Goal: Task Accomplishment & Management: Use online tool/utility

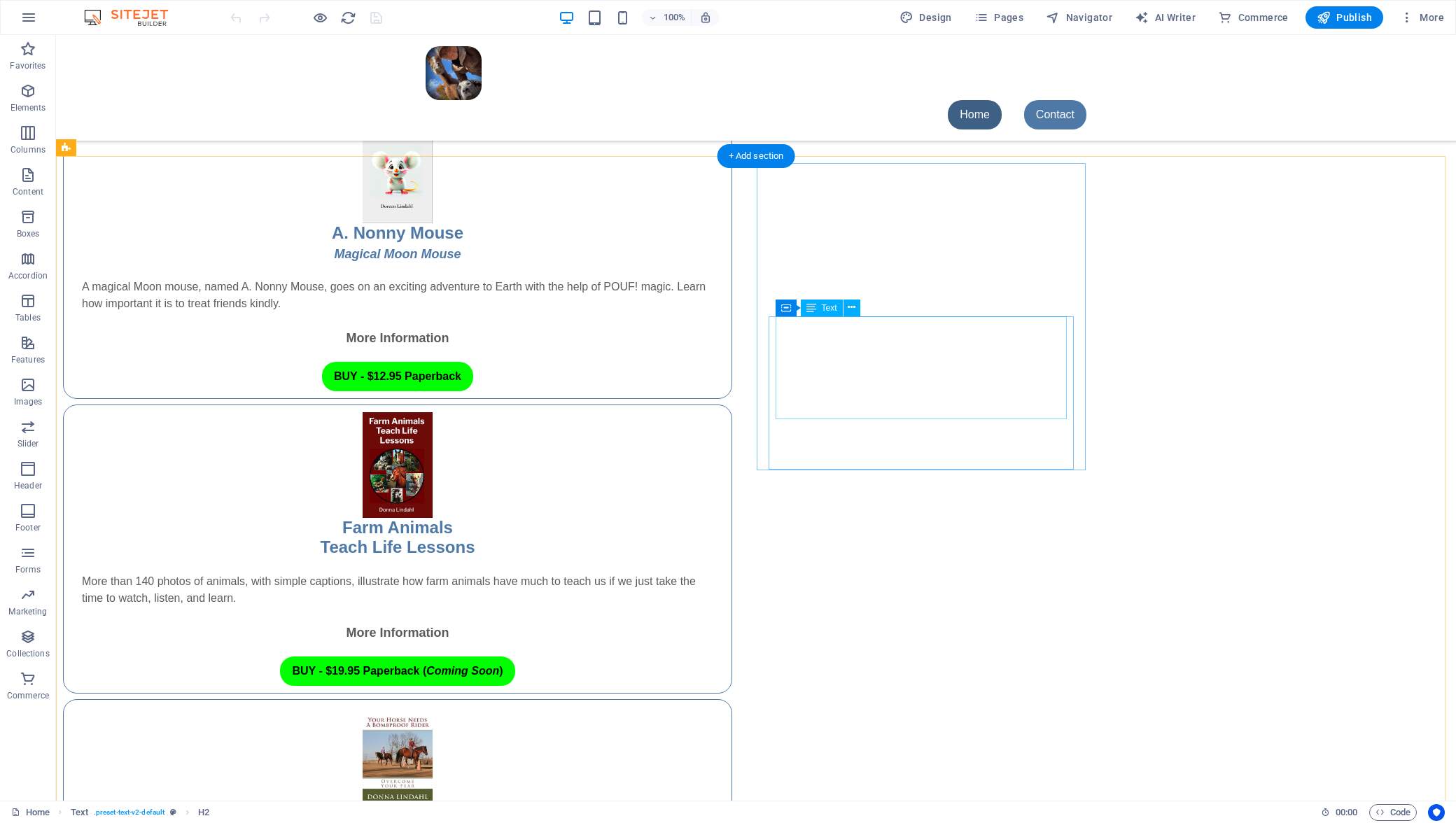
scroll to position [840, 0]
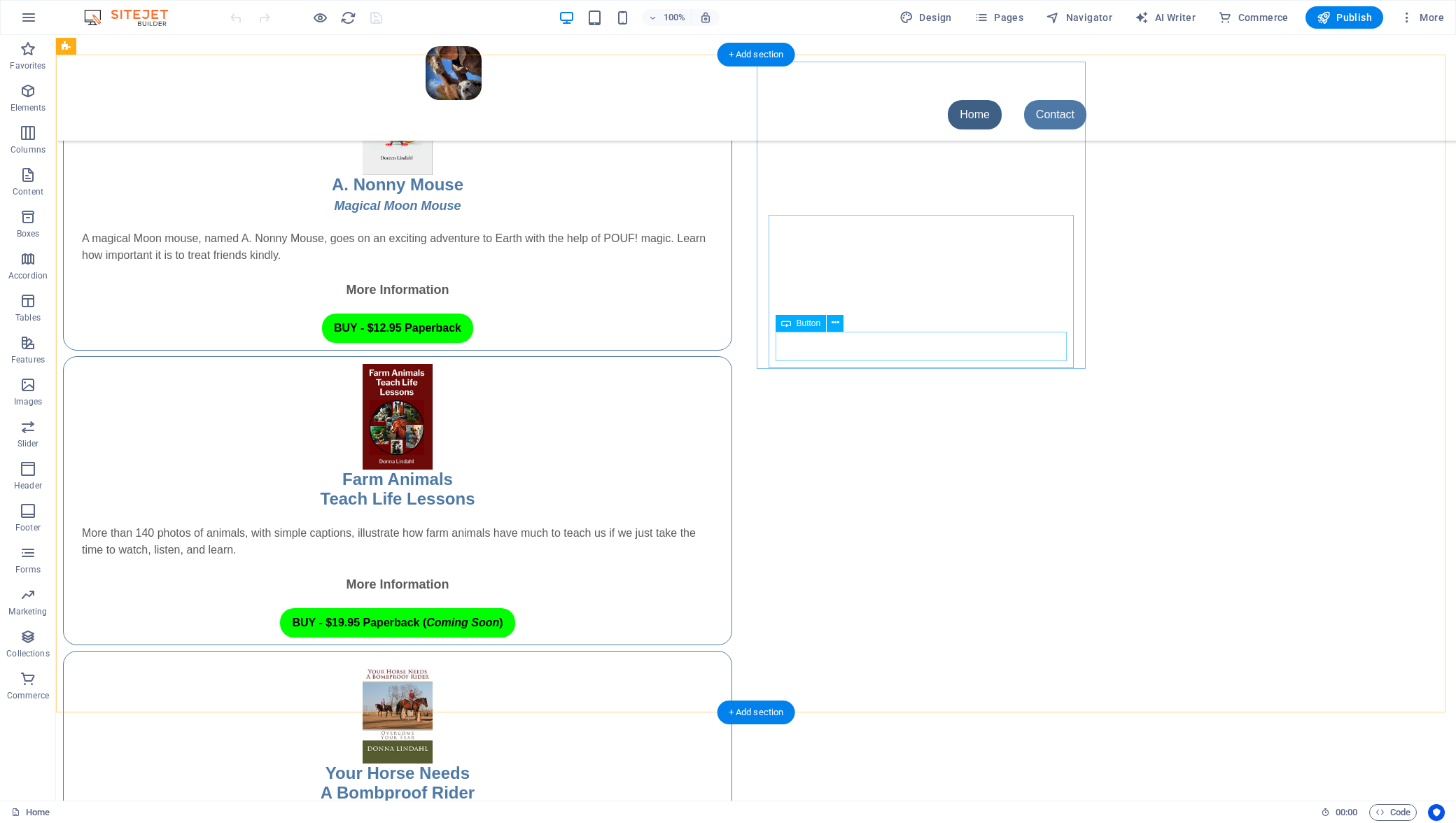
click at [714, 608] on div "BUY - $19.95 Paperback ( Coming Soon )" at bounding box center [398, 623] width 632 height 30
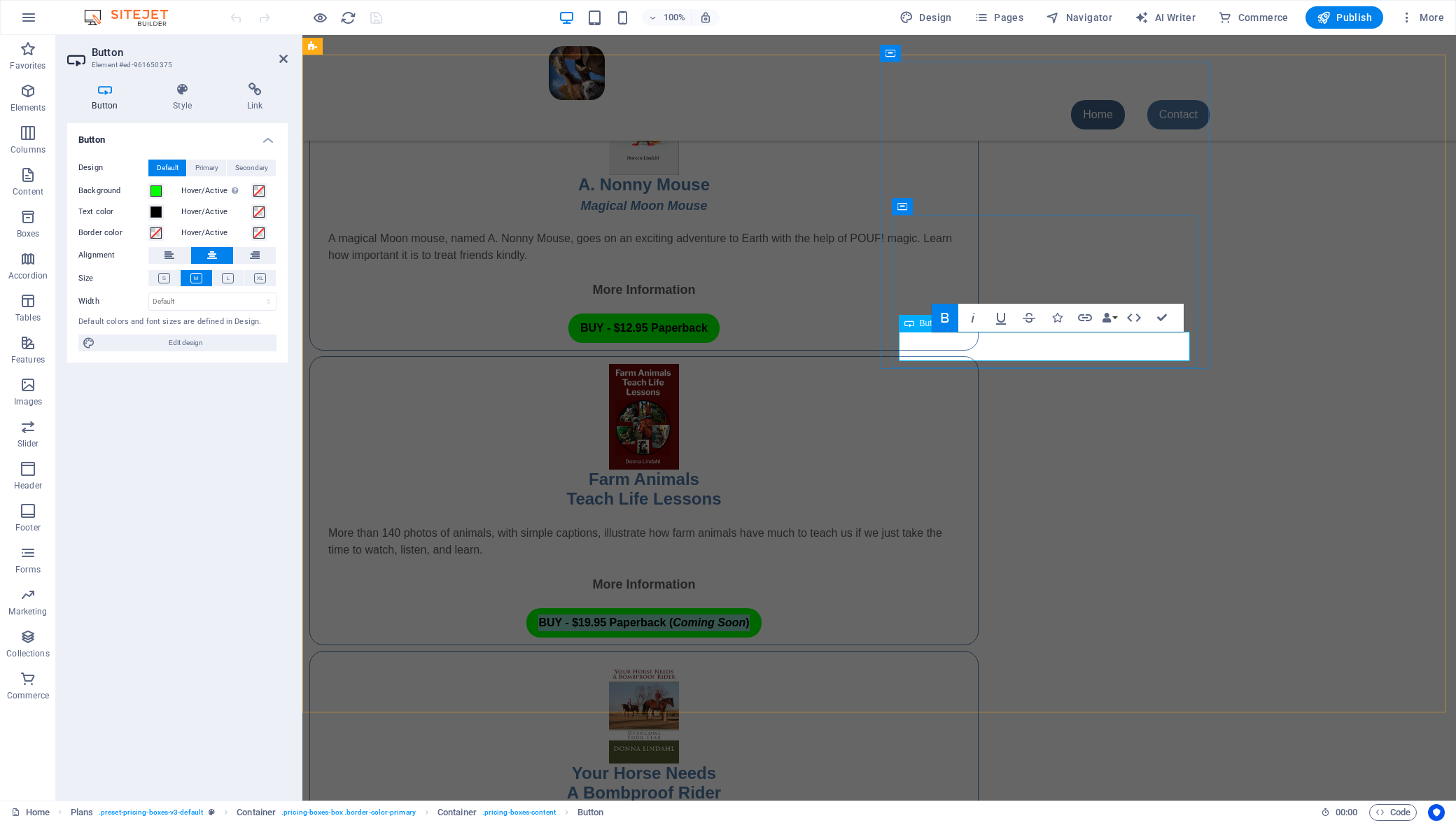
click at [749, 616] on strong "BUY - $19.95 Paperback ( Coming Soon )" at bounding box center [643, 622] width 211 height 12
drag, startPoint x: 943, startPoint y: 343, endPoint x: 1067, endPoint y: 345, distance: 124.0
click at [761, 608] on link "BUY - $19.95 Paperback ( Coming Soon )" at bounding box center [644, 623] width 235 height 30
click at [1084, 317] on icon "button" at bounding box center [1085, 317] width 14 height 7
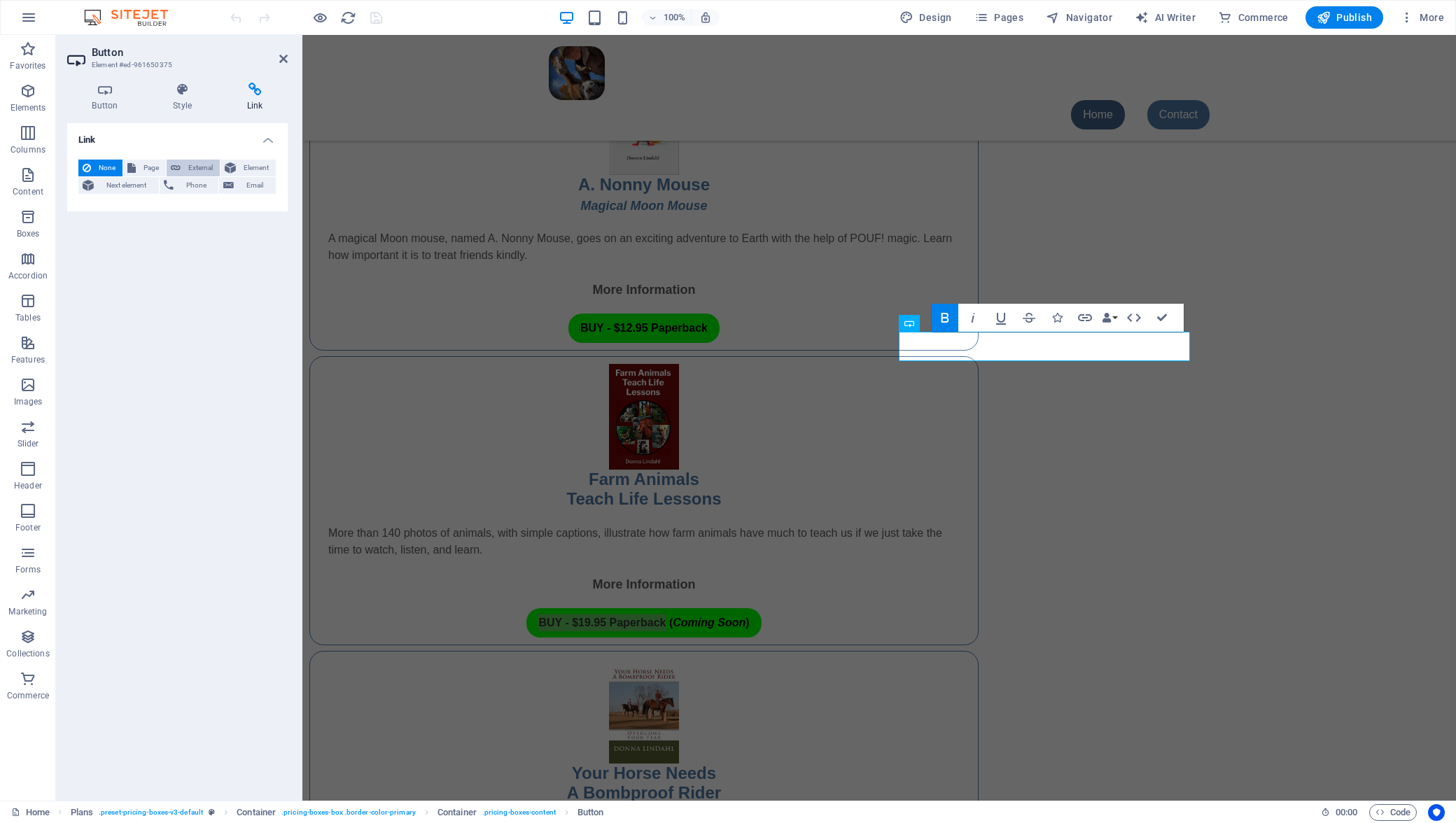
click at [180, 174] on button "External" at bounding box center [193, 168] width 53 height 17
select select "blank"
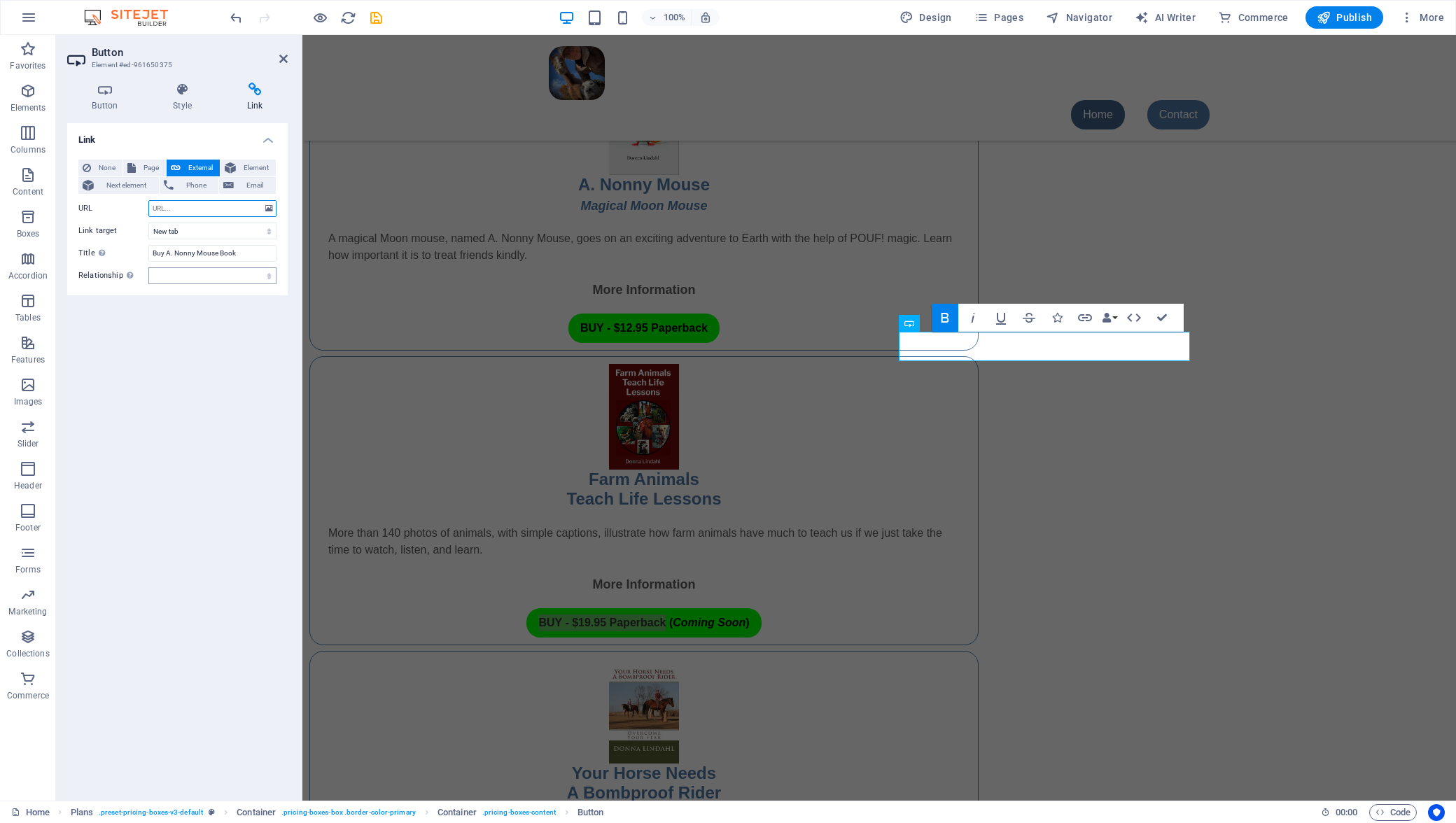
paste input "[URL][DOMAIN_NAME]"
type input "[URL][DOMAIN_NAME]"
click at [165, 253] on input "Buy A. Nonny Mouse Book" at bounding box center [212, 253] width 128 height 17
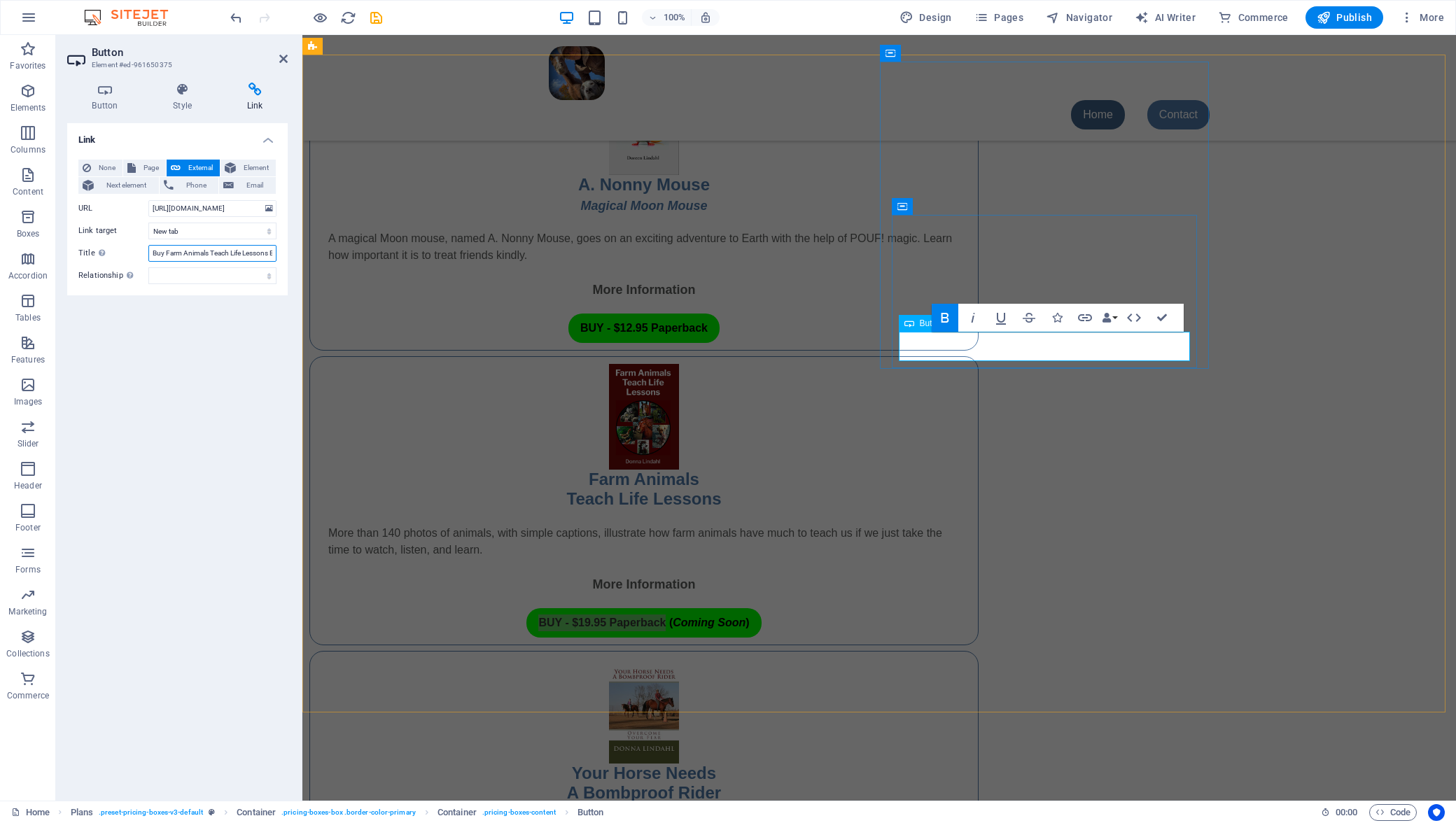
type input "Buy Farm Animals Teach Life Lessons Book"
click at [960, 608] on div "BUY - $19.95 Paperback ( Coming Soon )" at bounding box center [644, 623] width 632 height 30
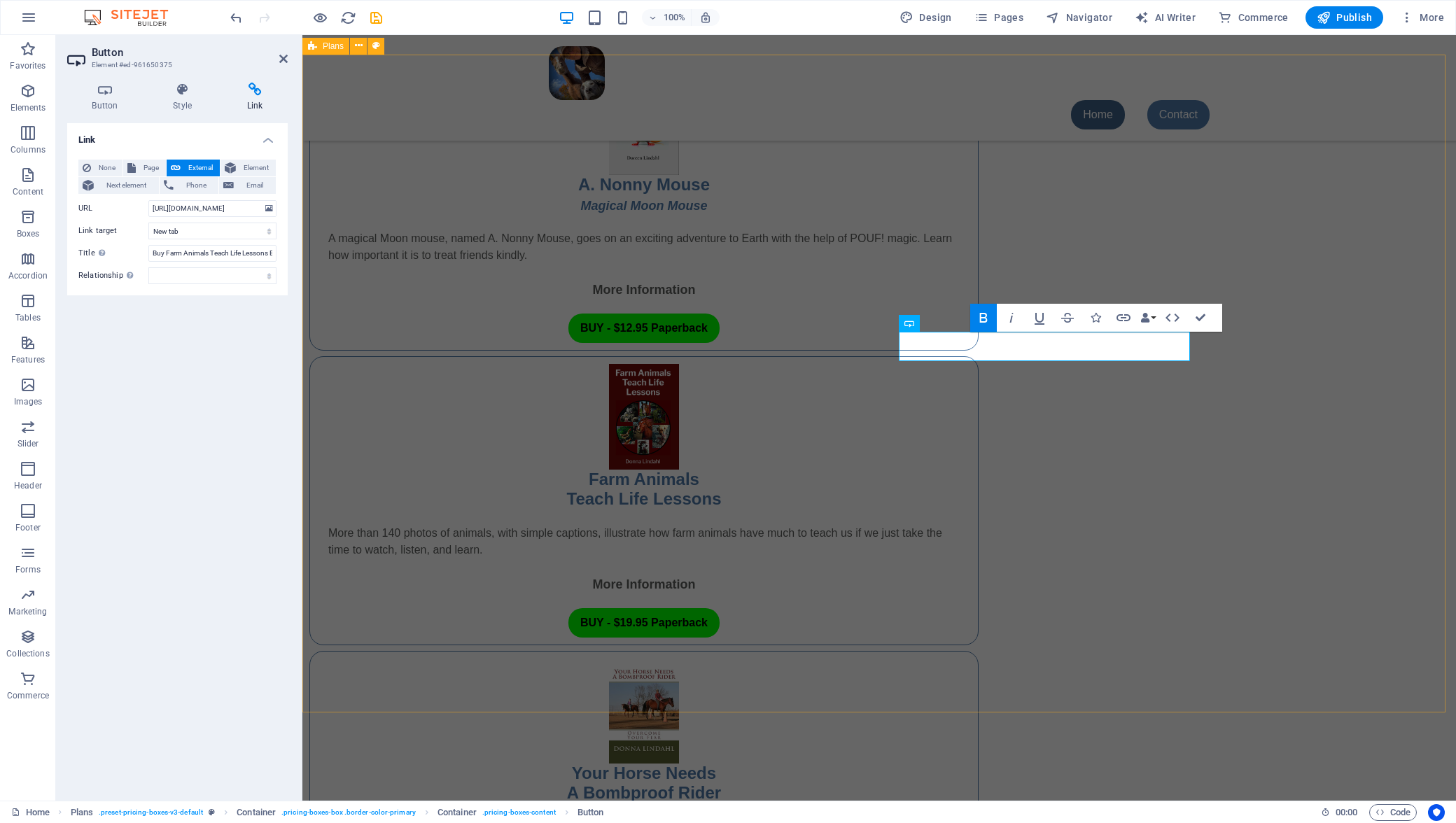
drag, startPoint x: 1298, startPoint y: 312, endPoint x: 1309, endPoint y: 321, distance: 14.2
click at [1298, 312] on div "A. Nonny Mouse Magical Moon Mouse A magical Moon mouse, named A. Nonny Mouse, g…" at bounding box center [879, 647] width 1153 height 1186
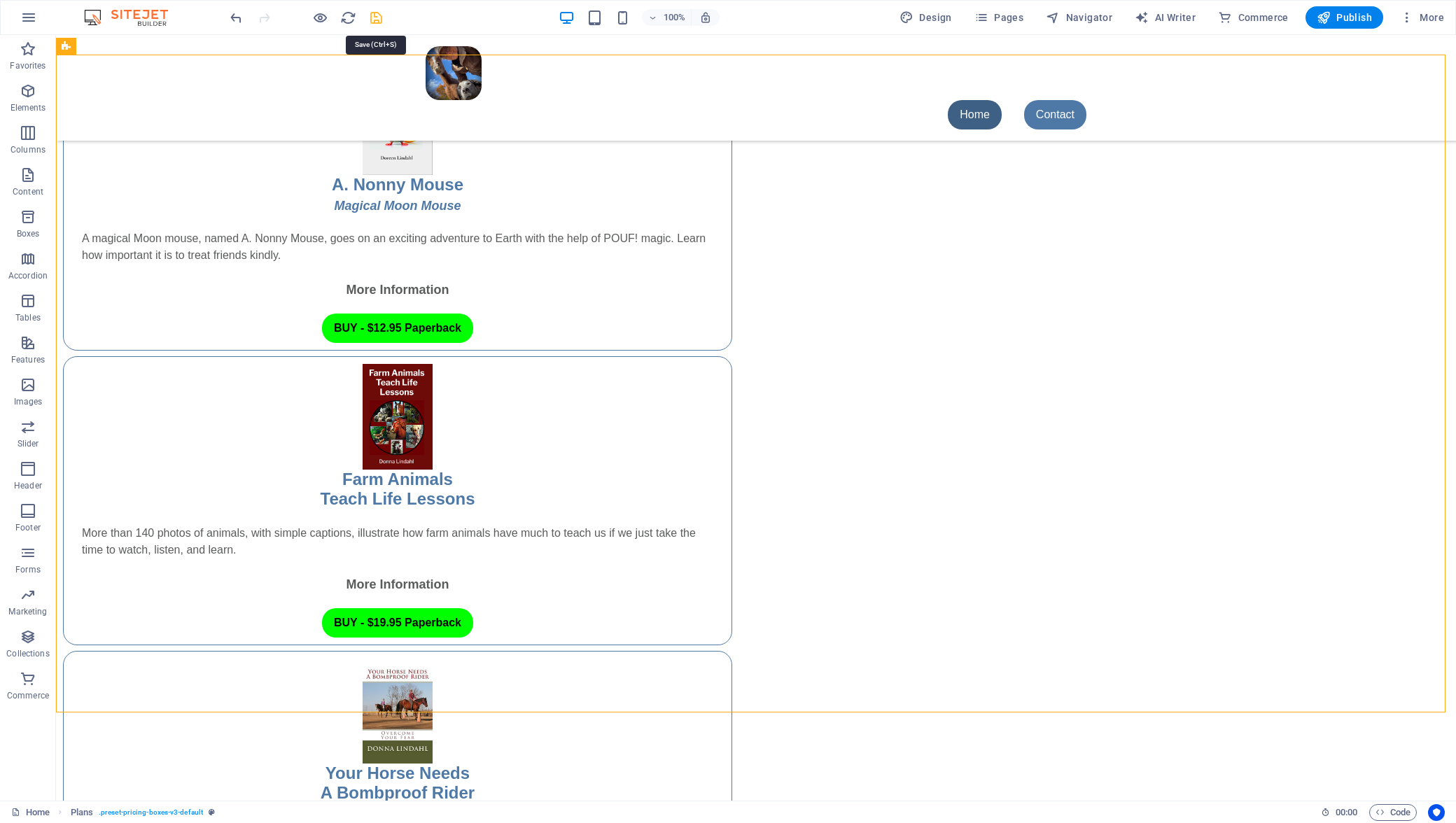
click at [375, 14] on icon "save" at bounding box center [375, 17] width 16 height 16
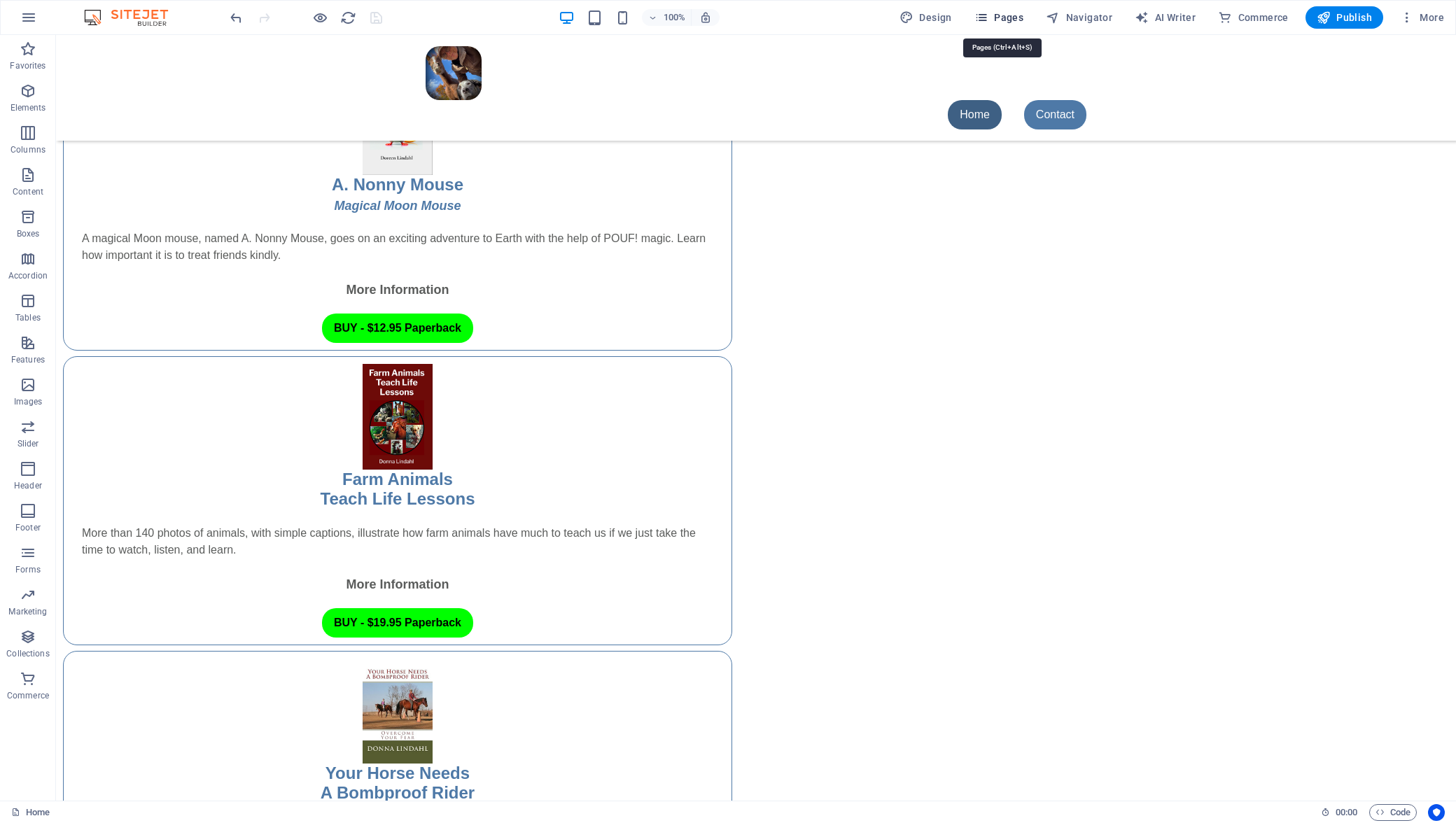
click at [999, 12] on span "Pages" at bounding box center [998, 17] width 49 height 14
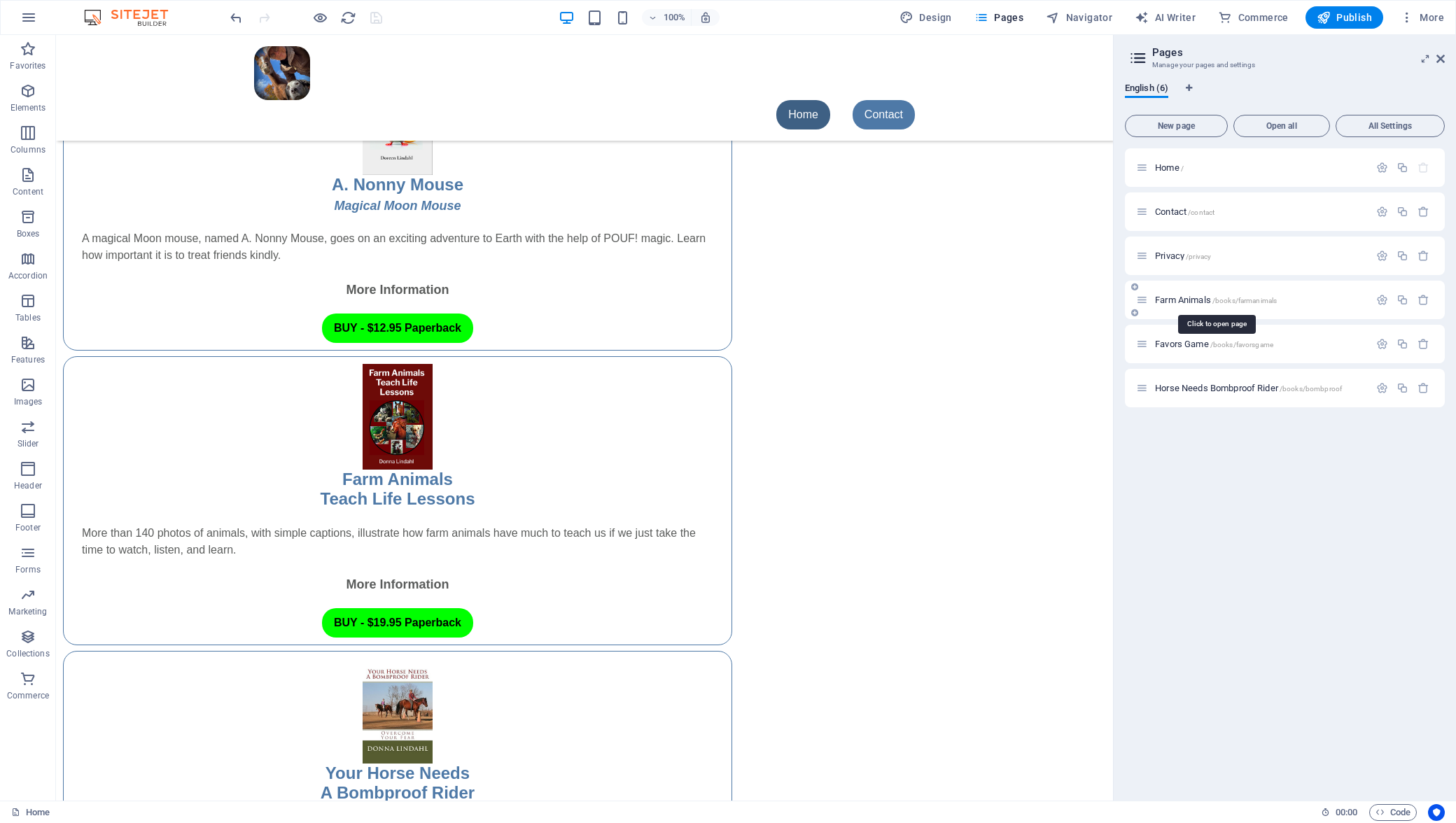
click at [1172, 301] on span "Farm Animals /books/farmanimals" at bounding box center [1215, 299] width 122 height 11
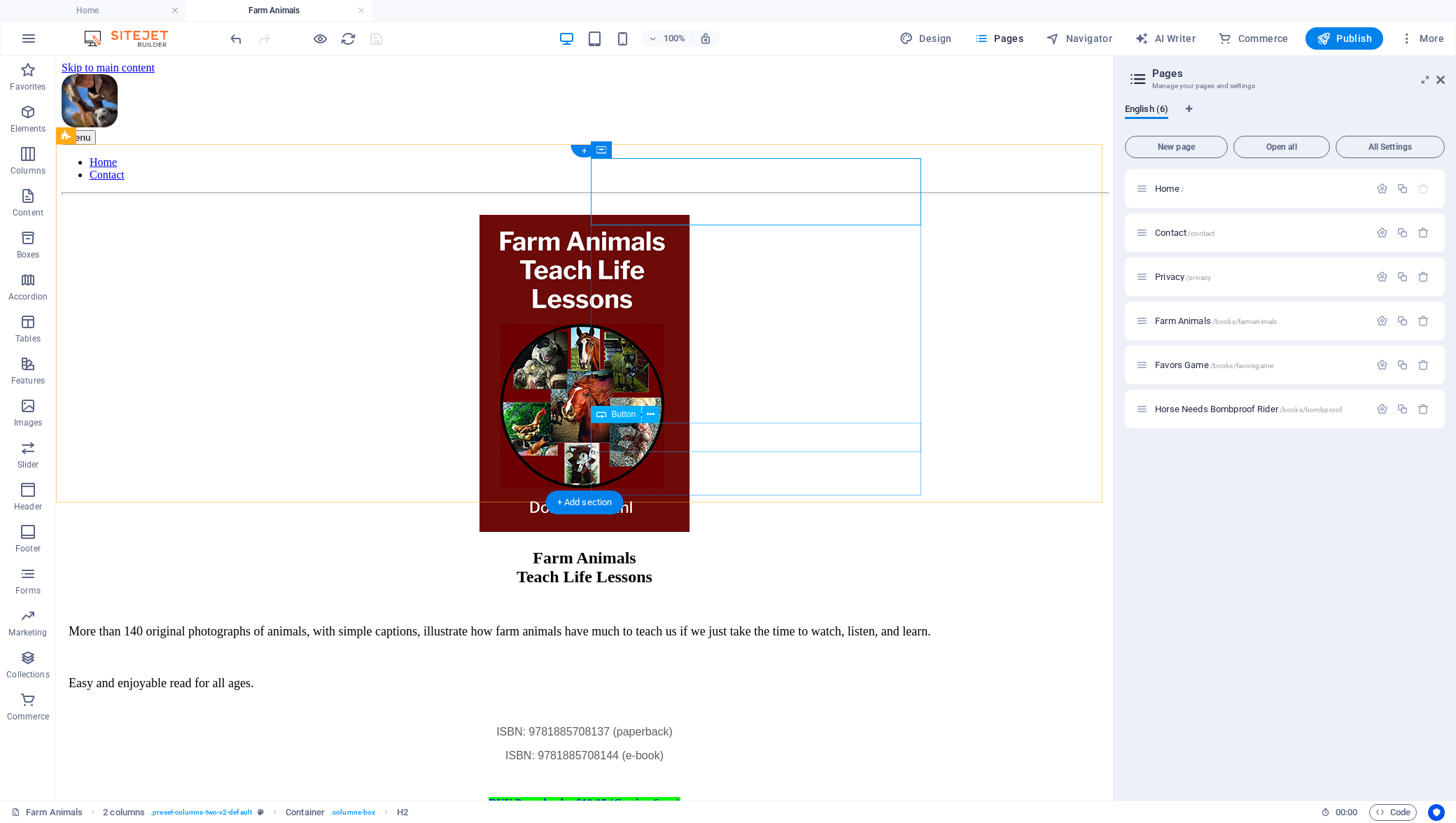
click at [741, 797] on div "BUY Paperback - $19.95 ( Coming Soon )" at bounding box center [585, 802] width 1046 height 12
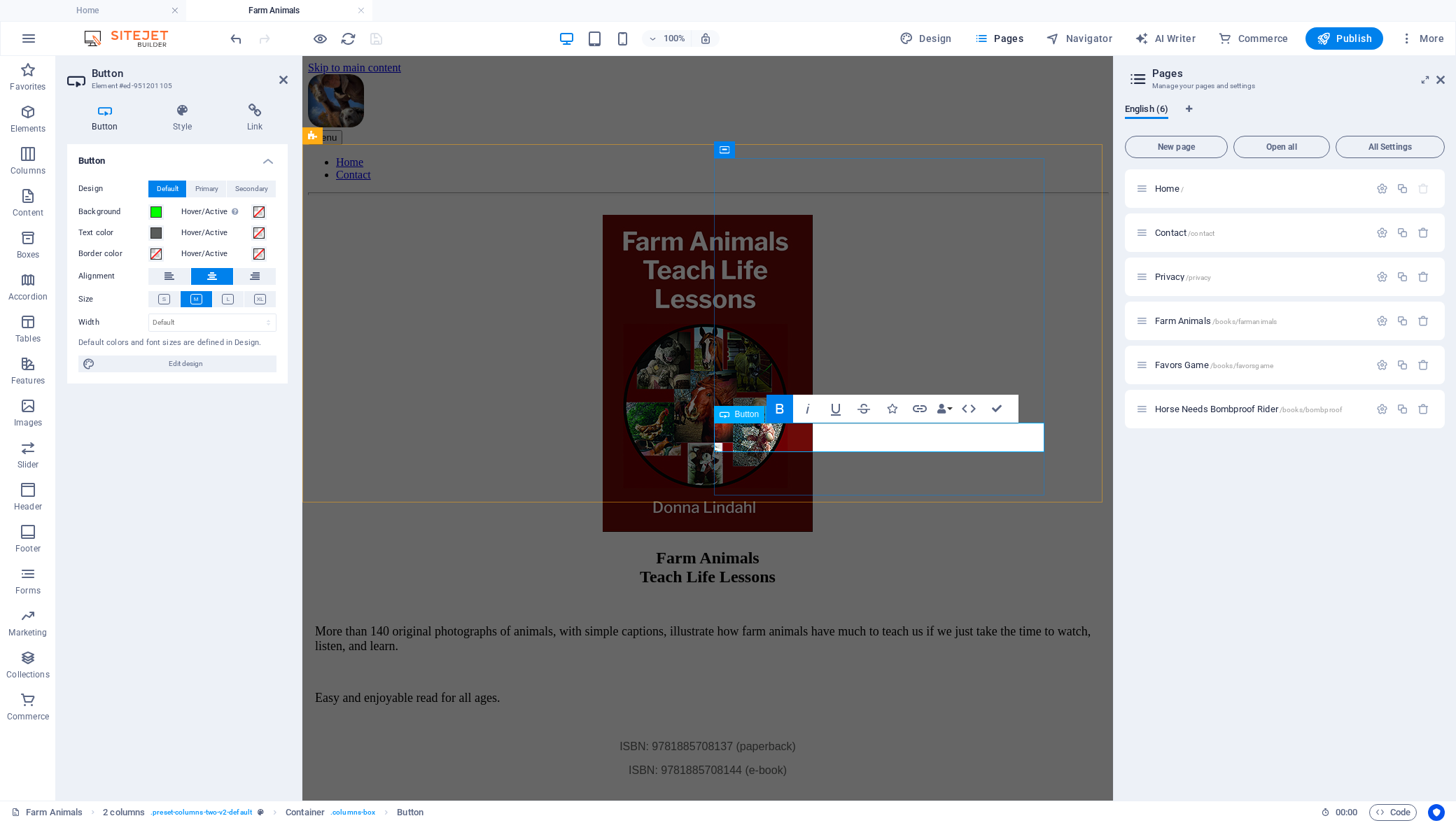
click at [803, 811] on strong "BUY Paperback - $19.95 ( Coming Soon )" at bounding box center [707, 817] width 191 height 12
drag, startPoint x: 776, startPoint y: 440, endPoint x: 899, endPoint y: 437, distance: 123.0
click at [803, 811] on link "BUY Paperback - $19.95 ( Coming Soon )" at bounding box center [707, 817] width 191 height 12
click at [919, 407] on icon "button" at bounding box center [919, 408] width 14 height 7
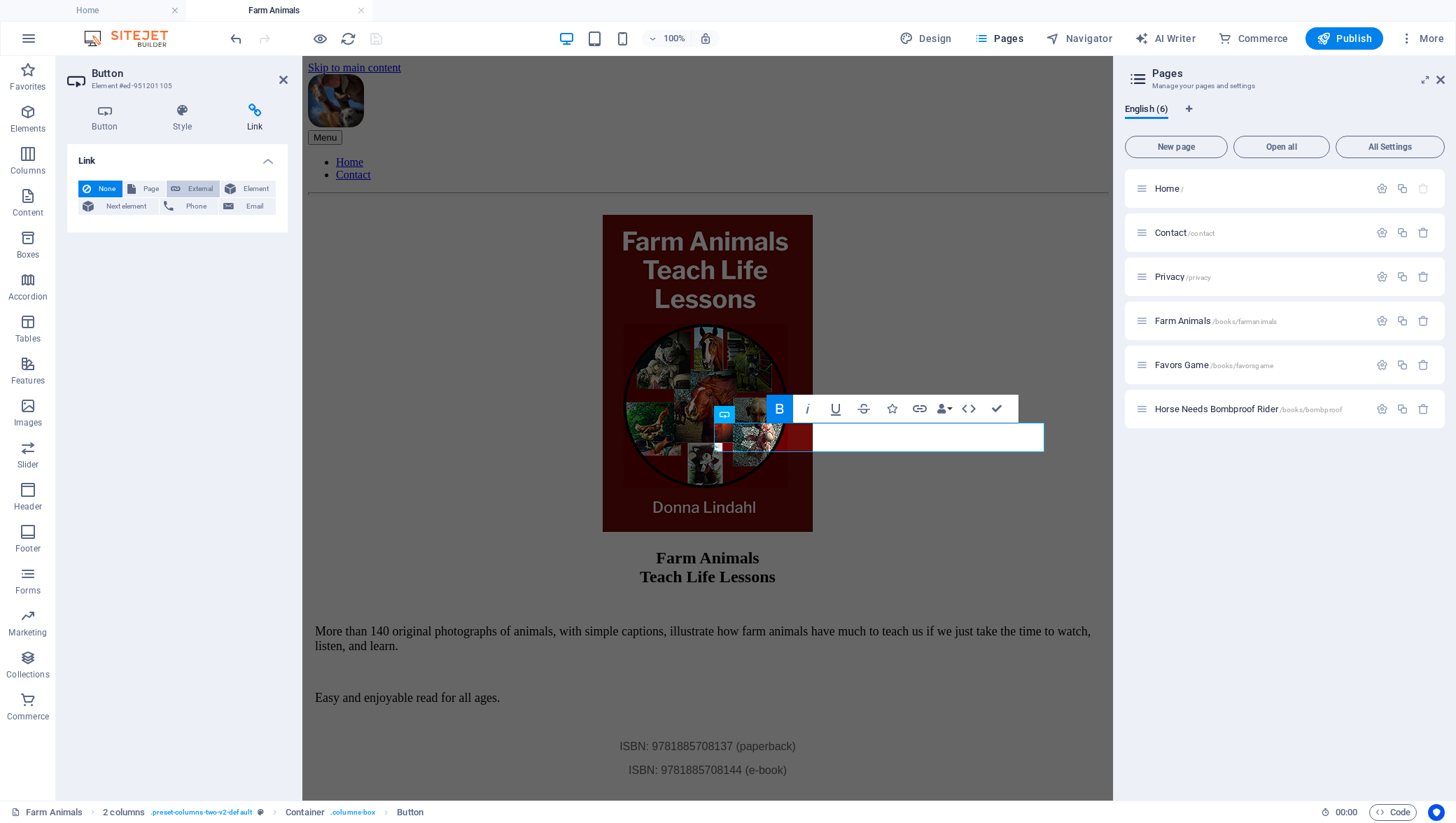
click at [193, 186] on span "External" at bounding box center [200, 188] width 31 height 17
select select "blank"
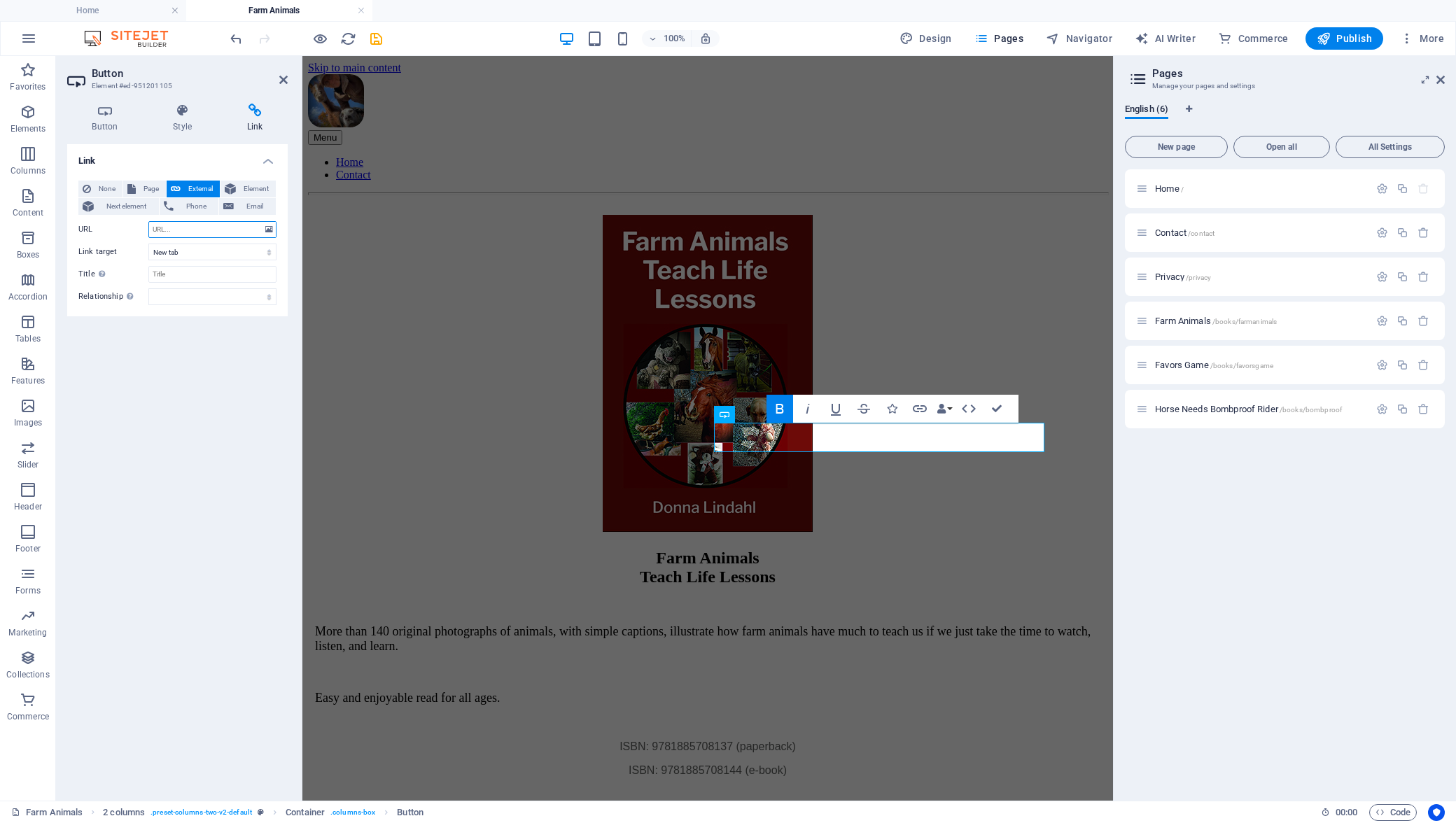
paste input "[URL][DOMAIN_NAME]"
type input "[URL][DOMAIN_NAME]"
click at [181, 274] on input "Title Additional link description, should not be the same as the link text. The…" at bounding box center [212, 274] width 128 height 17
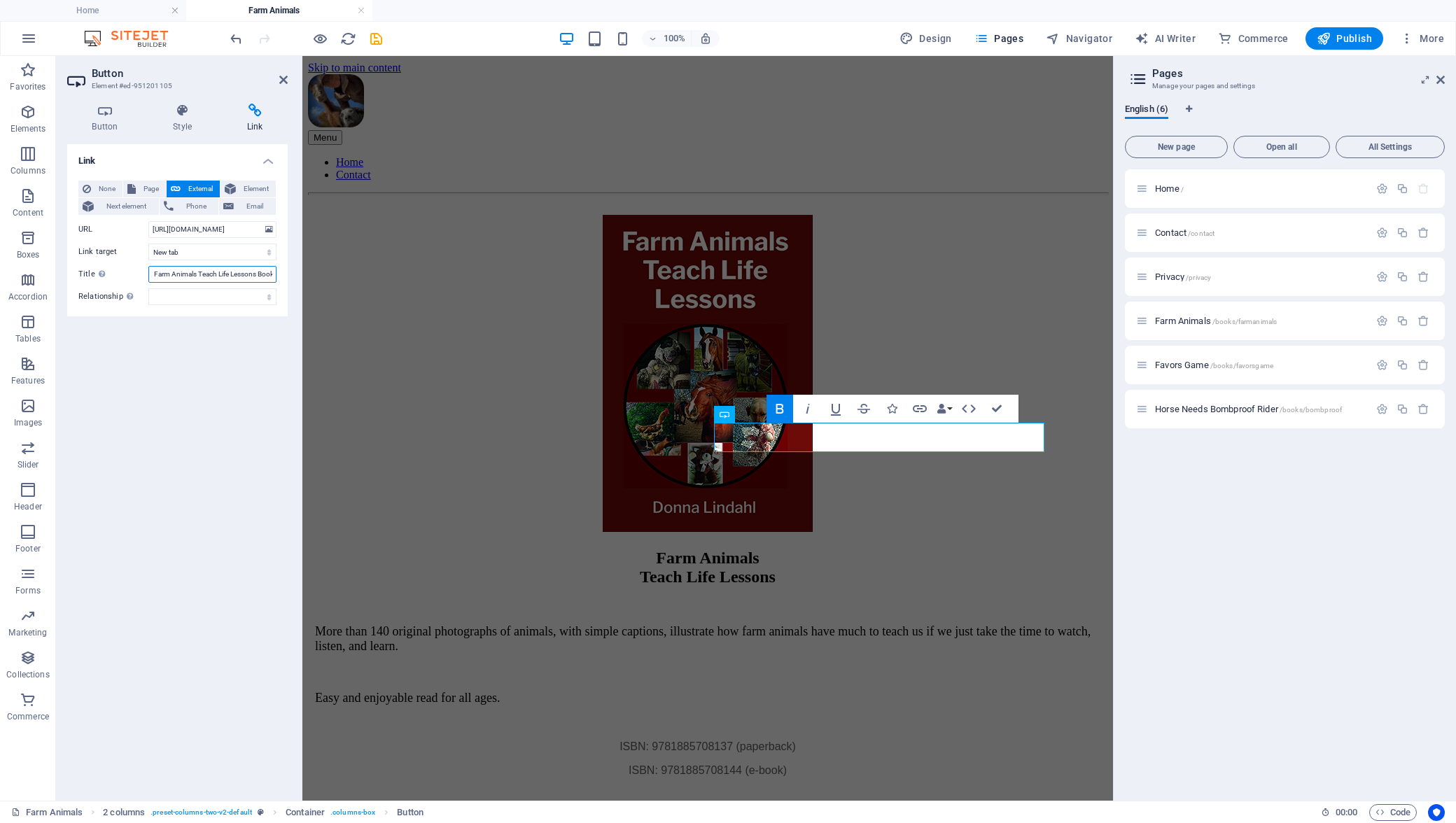
scroll to position [0, 16]
type input "Buy Farm Animals Teach Life Lessons Book"
click at [803, 811] on link "BUY Paperback - $19.95 ( Coming Soon )" at bounding box center [707, 817] width 191 height 12
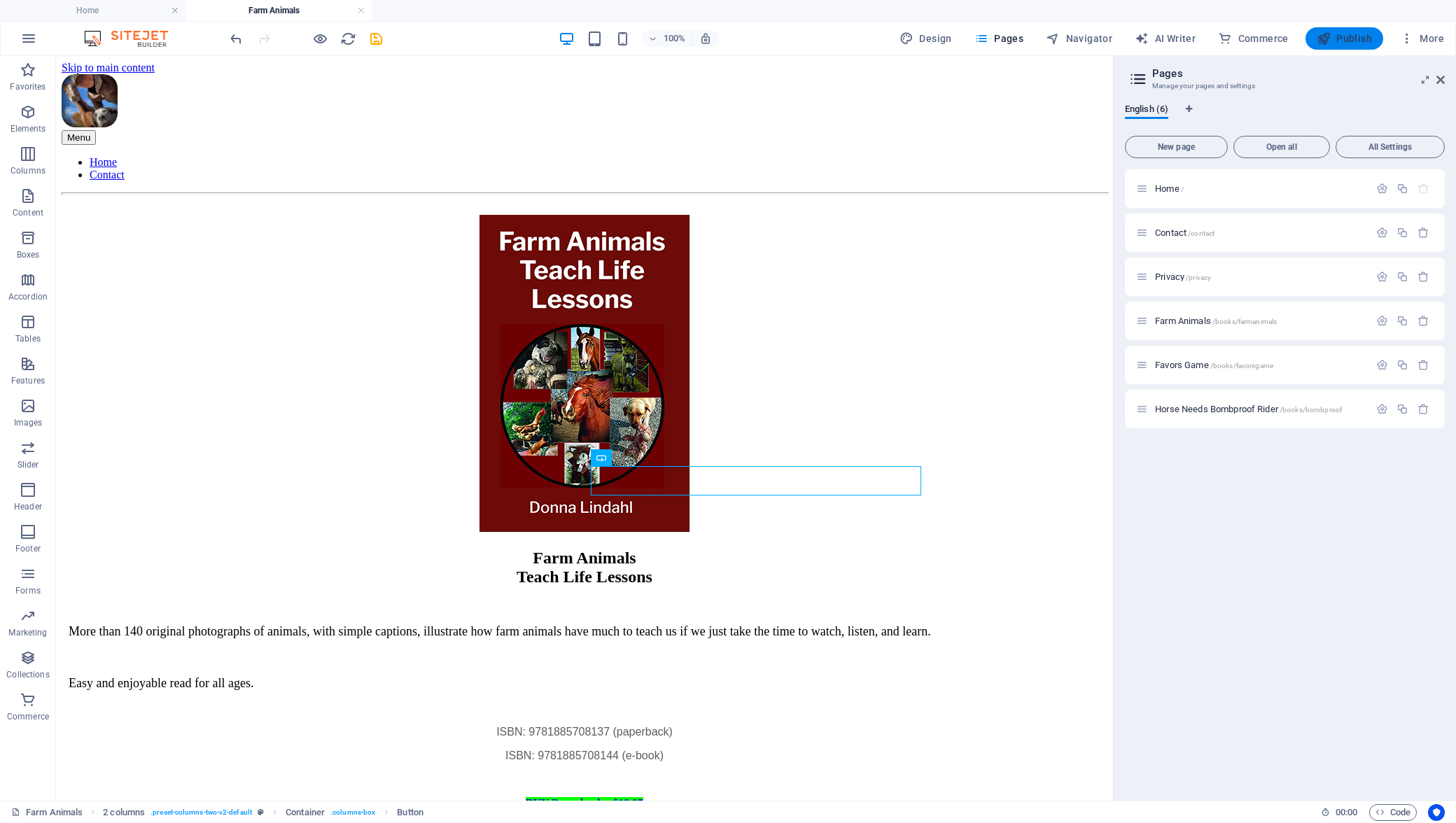
click at [1339, 42] on span "Publish" at bounding box center [1344, 38] width 55 height 14
